Goal: Information Seeking & Learning: Learn about a topic

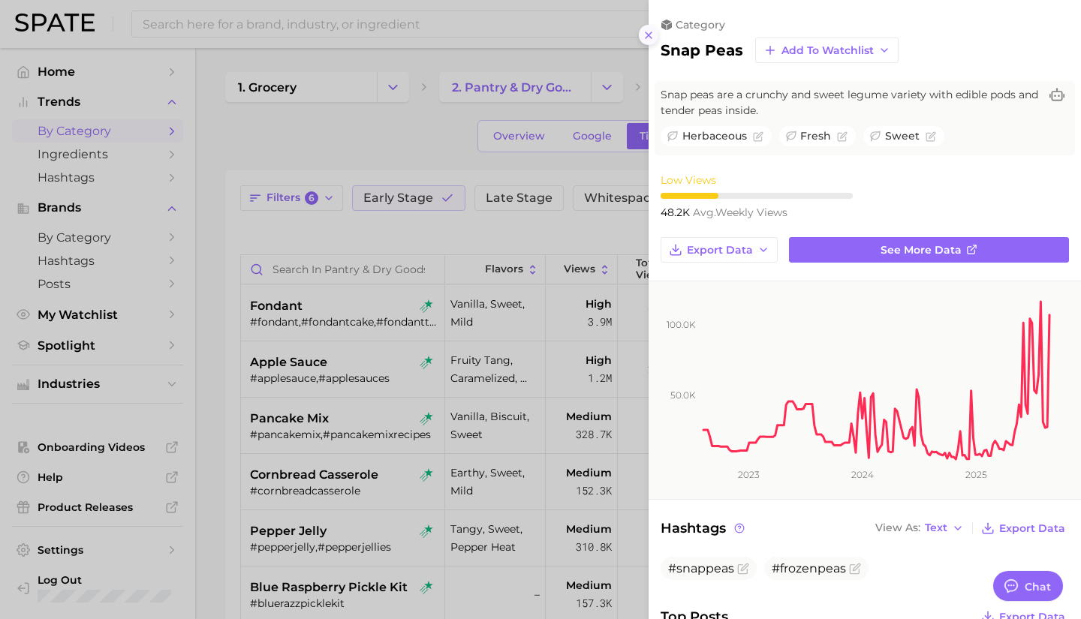
drag, startPoint x: 0, startPoint y: 0, endPoint x: 647, endPoint y: 40, distance: 648.1
click at [647, 40] on icon at bounding box center [648, 35] width 12 height 12
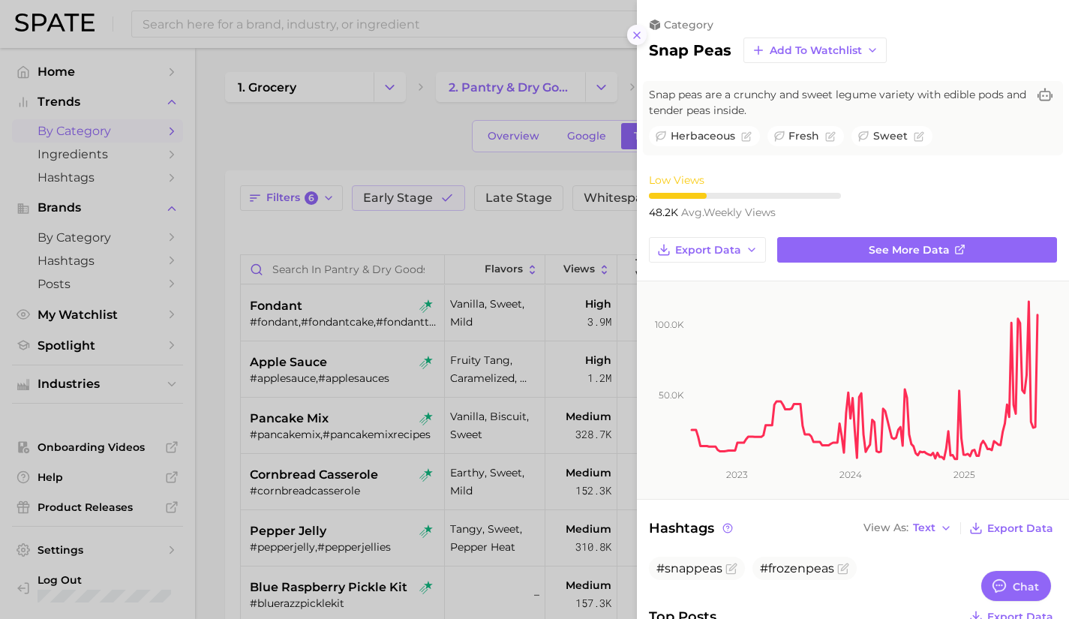
scroll to position [1175, 0]
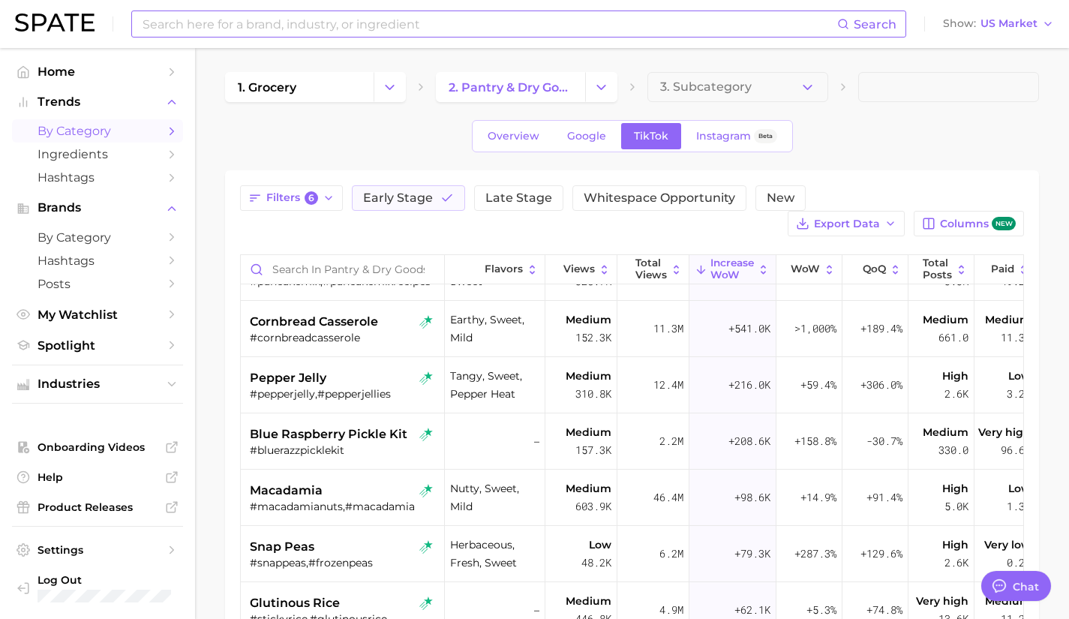
click at [520, 20] on input at bounding box center [489, 24] width 696 height 26
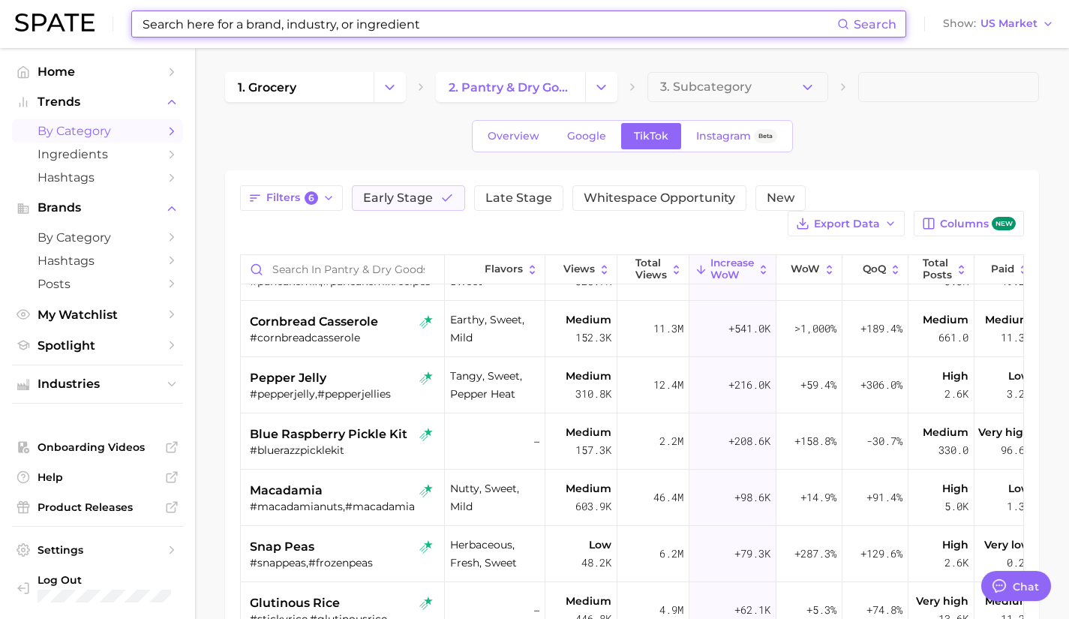
type input "o"
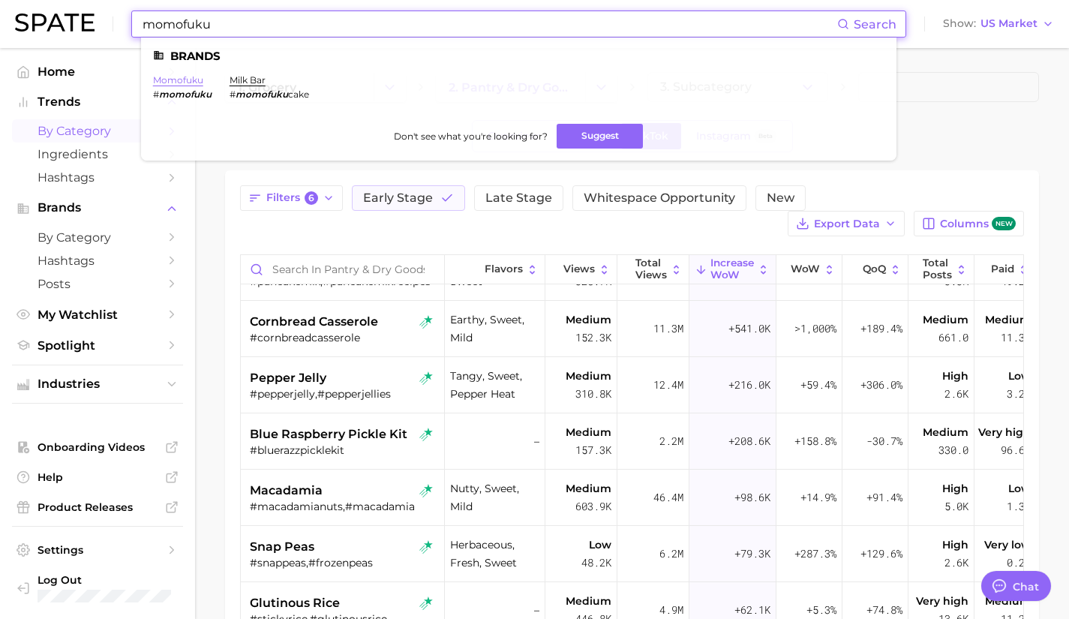
type input "momofuku"
click at [173, 79] on link "momofuku" at bounding box center [178, 79] width 50 height 11
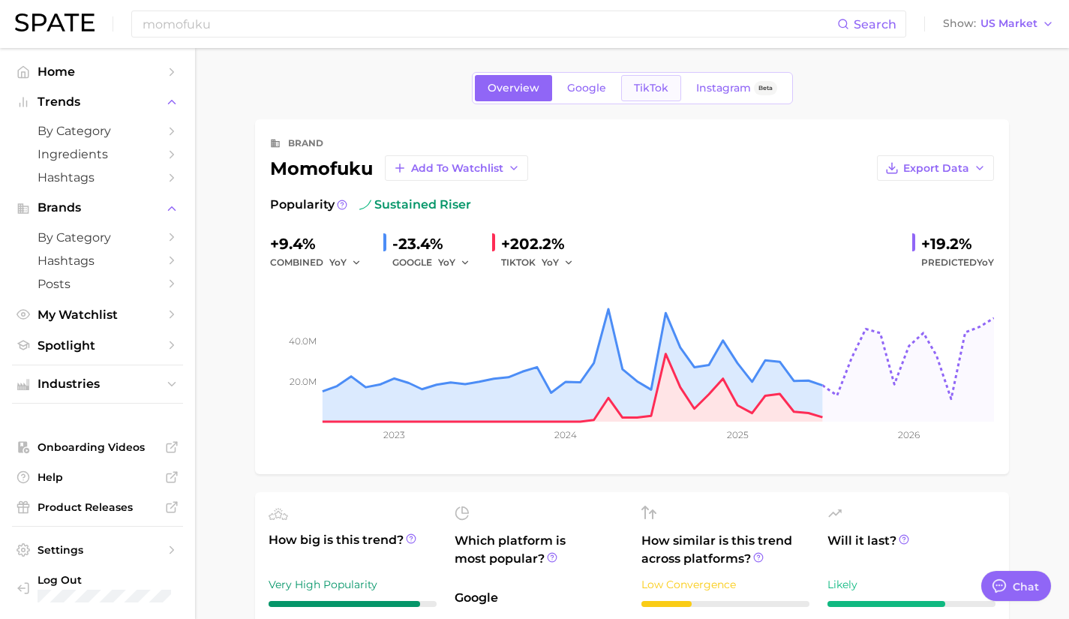
click at [660, 92] on span "TikTok" at bounding box center [651, 88] width 35 height 13
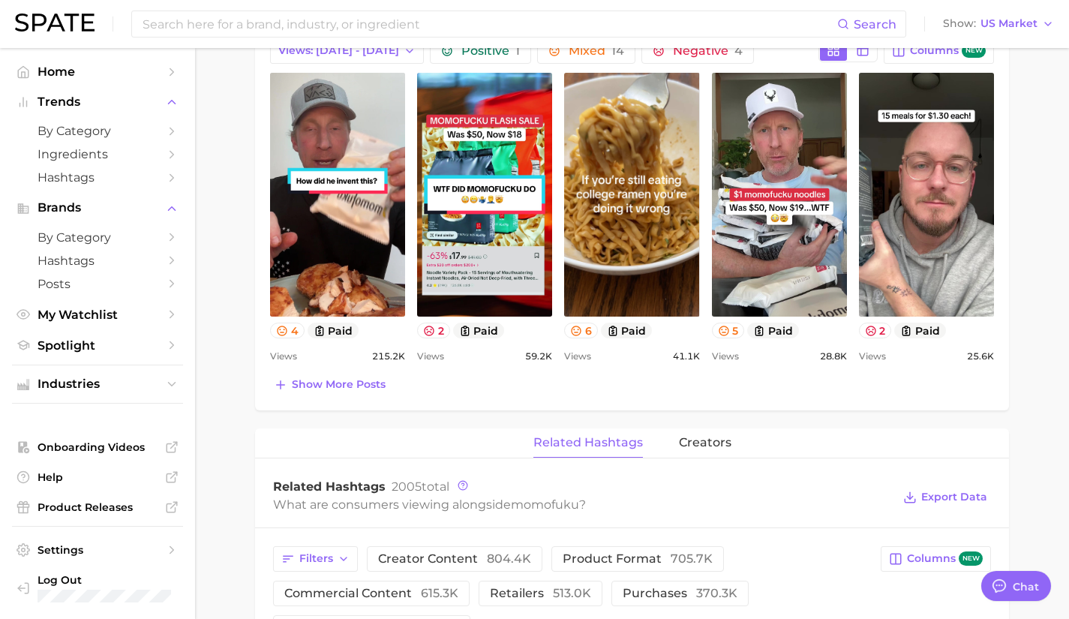
scroll to position [677, 0]
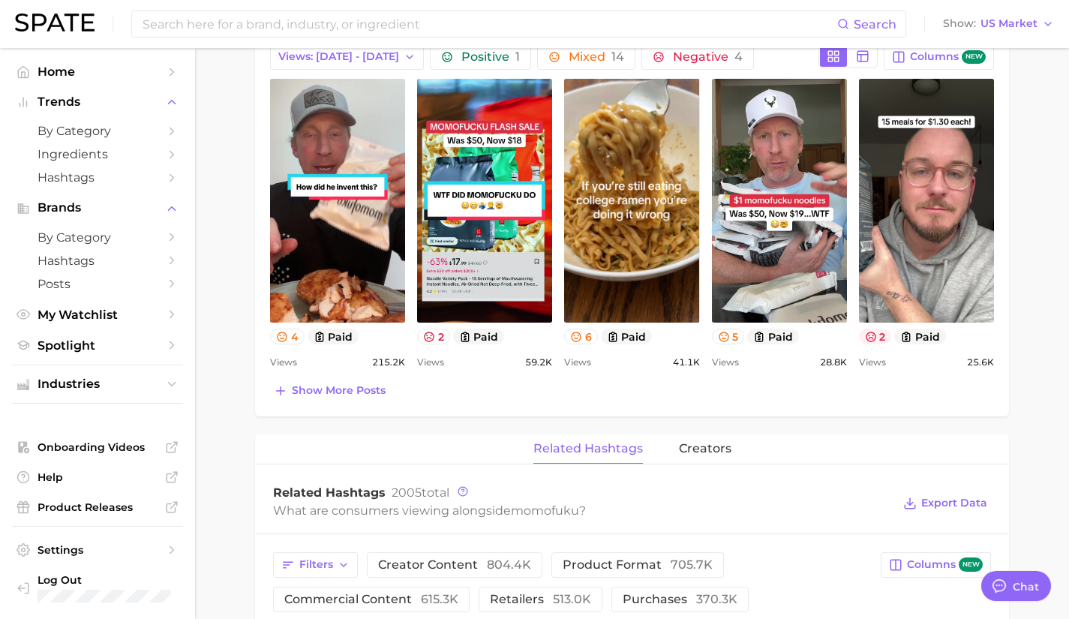
click at [877, 335] on icon at bounding box center [871, 337] width 12 height 12
click at [764, 381] on div "Show more posts" at bounding box center [632, 391] width 724 height 21
click at [728, 335] on icon at bounding box center [724, 337] width 10 height 10
click at [576, 341] on icon at bounding box center [577, 337] width 10 height 10
click at [424, 329] on button "2" at bounding box center [433, 337] width 33 height 16
